Goal: Obtain resource: Obtain resource

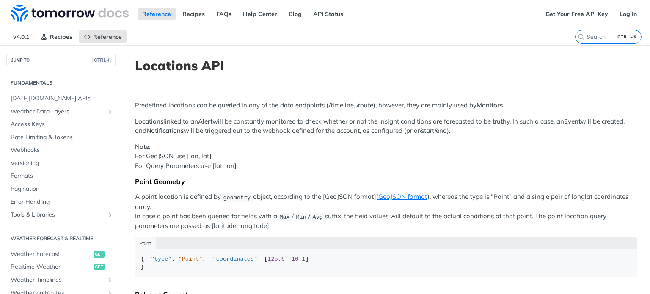
scroll to position [268, 0]
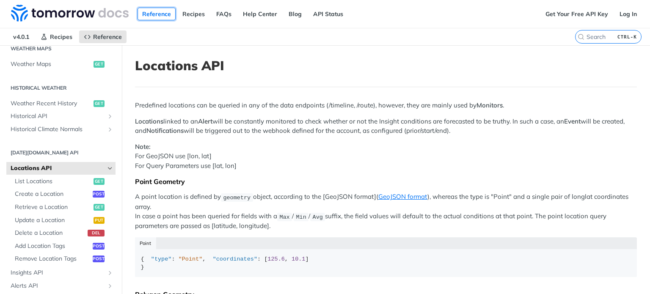
click at [147, 15] on link "Reference" at bounding box center [156, 14] width 38 height 13
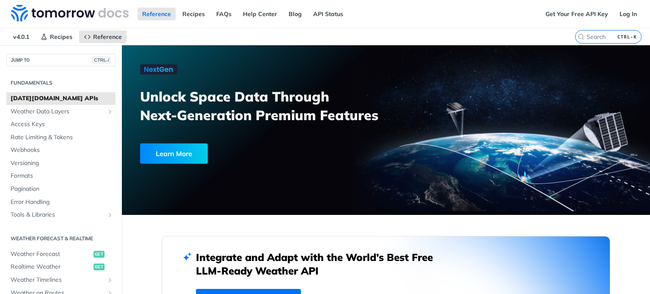
click at [181, 41] on nav "v4.0.1 Recipes Reference" at bounding box center [287, 36] width 575 height 17
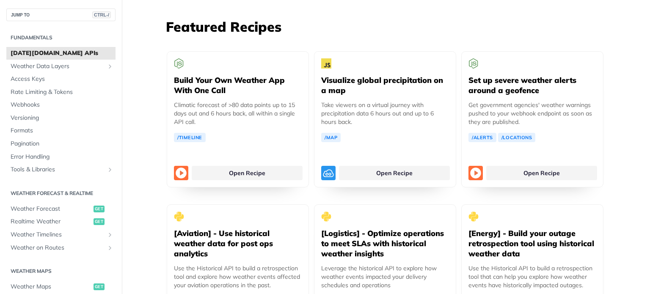
click at [255, 166] on link "Open Recipe" at bounding box center [247, 173] width 111 height 14
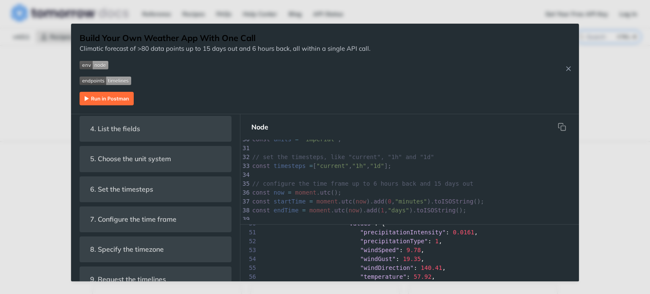
scroll to position [282, 0]
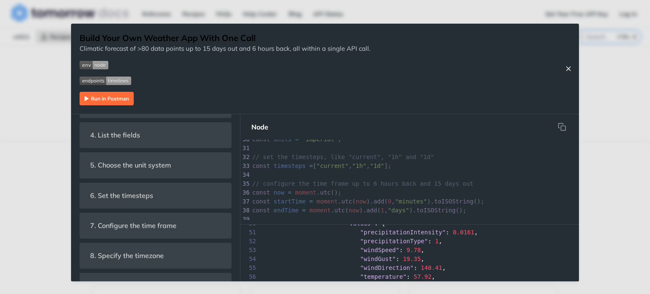
click at [567, 69] on icon "Close Recipe" at bounding box center [568, 69] width 8 height 8
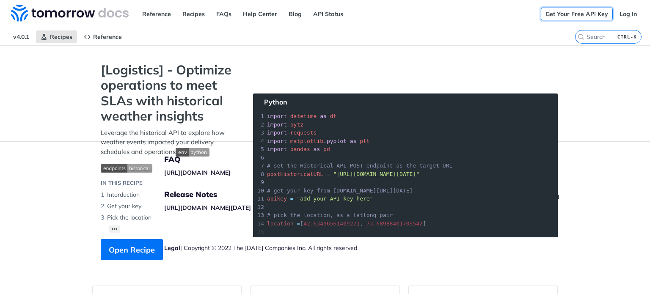
click at [570, 10] on link "Get Your Free API Key" at bounding box center [577, 14] width 72 height 13
click at [413, 82] on section "[Logistics] - Optimize operations to meet SLAs with historical weather insights…" at bounding box center [324, 169] width 465 height 215
drag, startPoint x: 0, startPoint y: 0, endPoint x: 577, endPoint y: 15, distance: 577.2
click at [577, 15] on link "Get Your Free API Key" at bounding box center [577, 14] width 72 height 13
click at [628, 13] on link "Log In" at bounding box center [628, 14] width 27 height 13
